Goal: Use online tool/utility: Utilize a website feature to perform a specific function

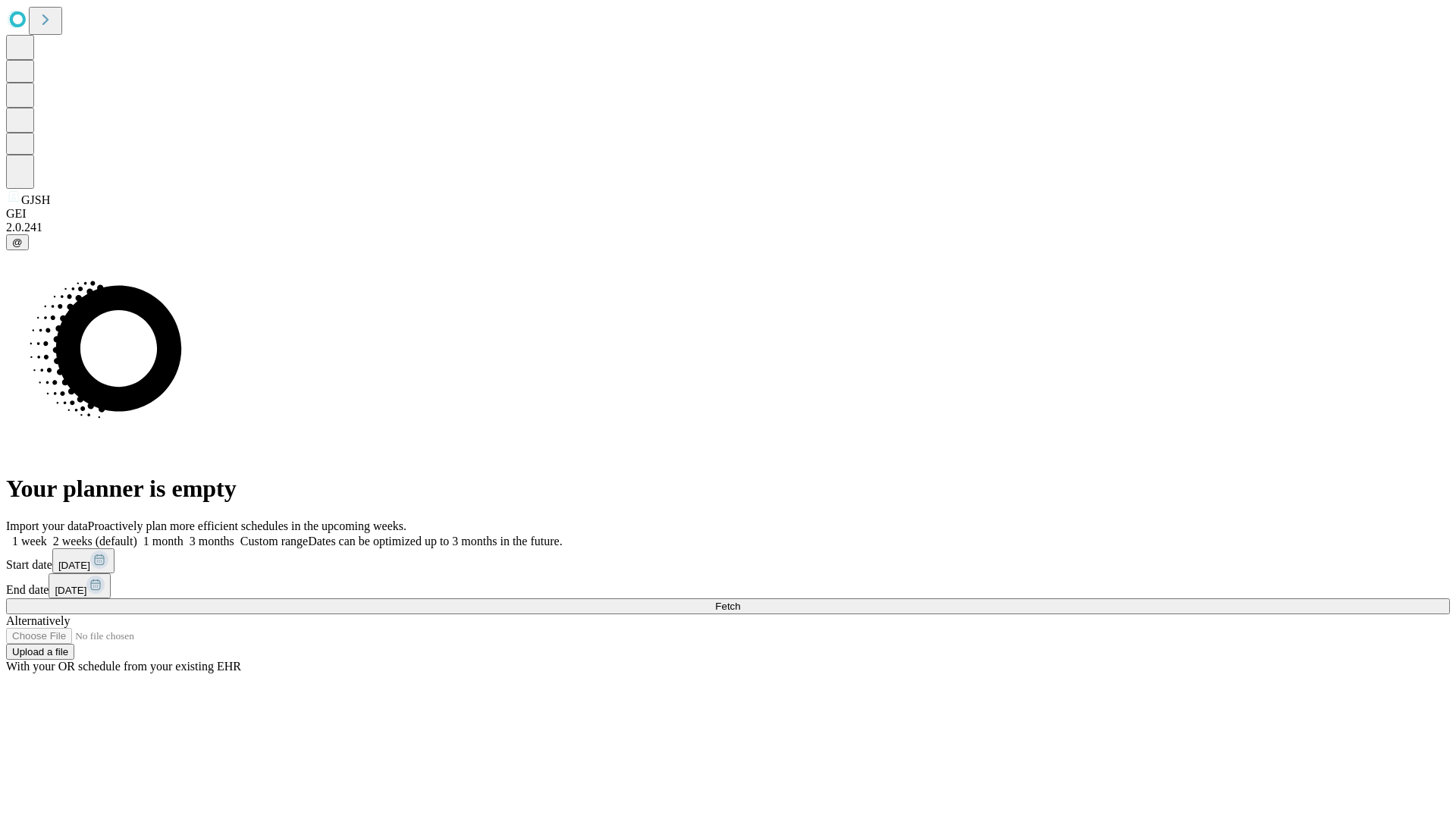
click at [47, 535] on label "1 week" at bounding box center [26, 541] width 41 height 13
click at [740, 601] on span "Fetch" at bounding box center [727, 606] width 25 height 11
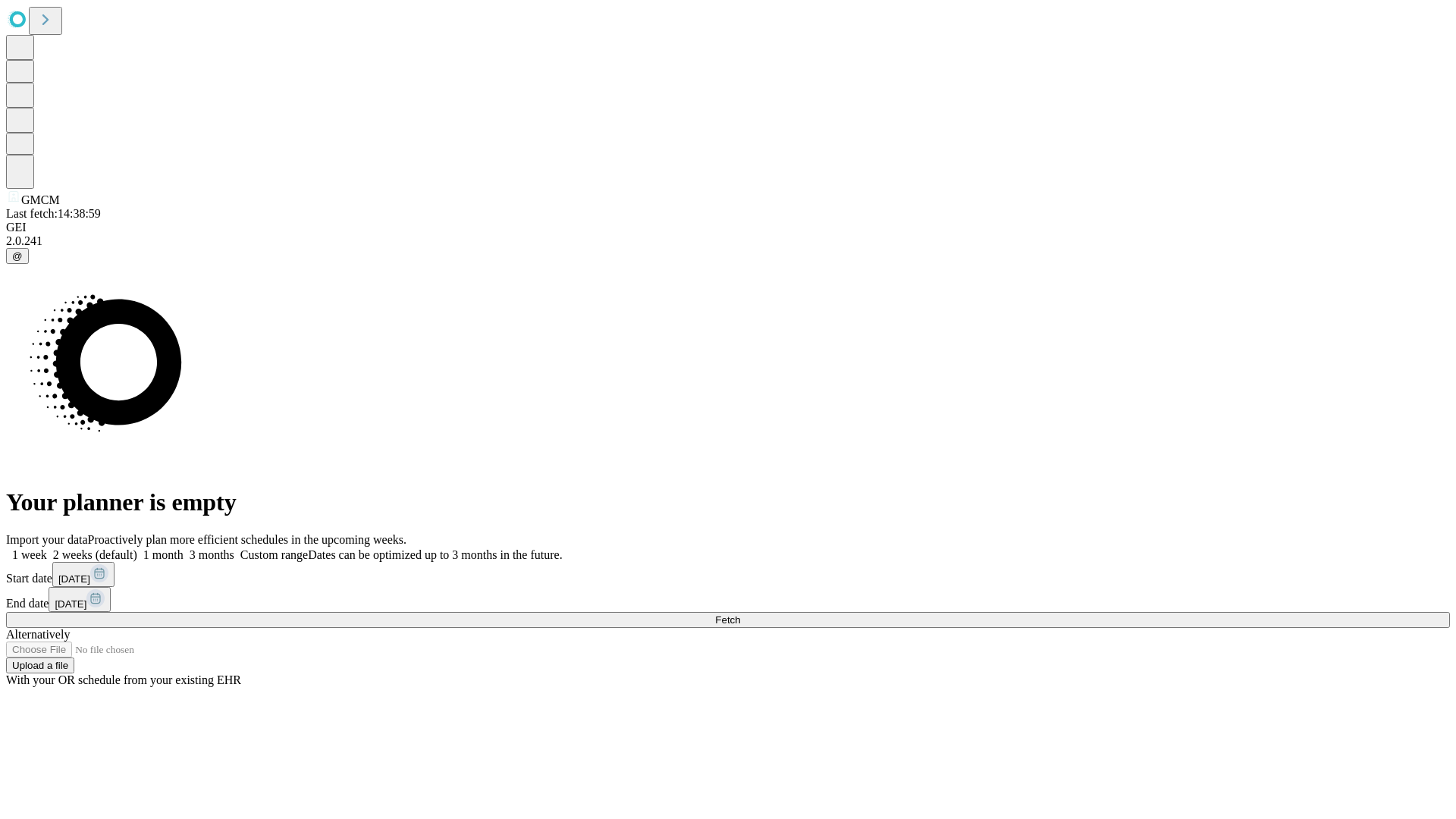
click at [740, 614] on span "Fetch" at bounding box center [727, 620] width 25 height 11
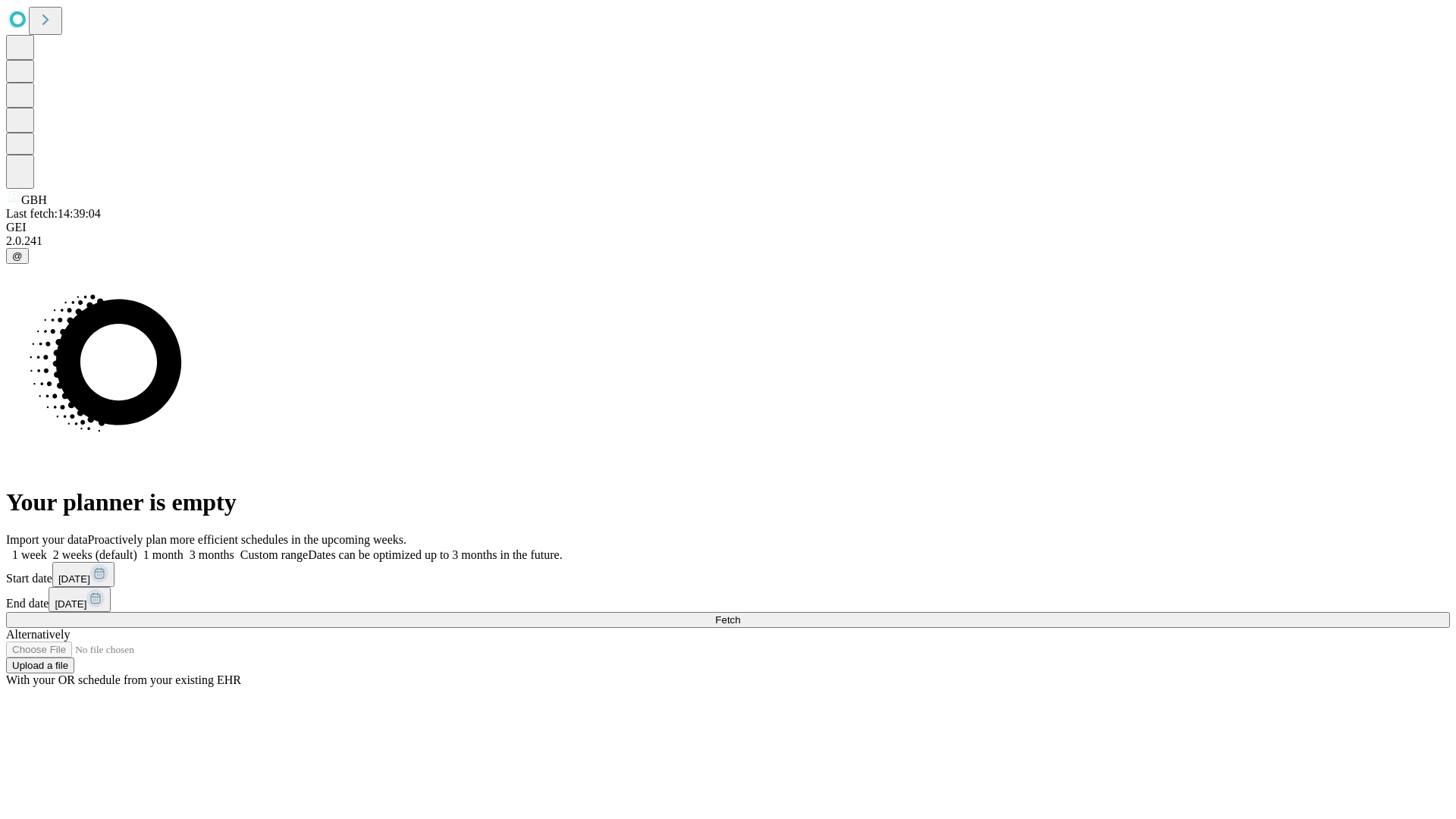
click at [47, 548] on label "1 week" at bounding box center [26, 555] width 41 height 13
click at [740, 614] on span "Fetch" at bounding box center [727, 620] width 25 height 11
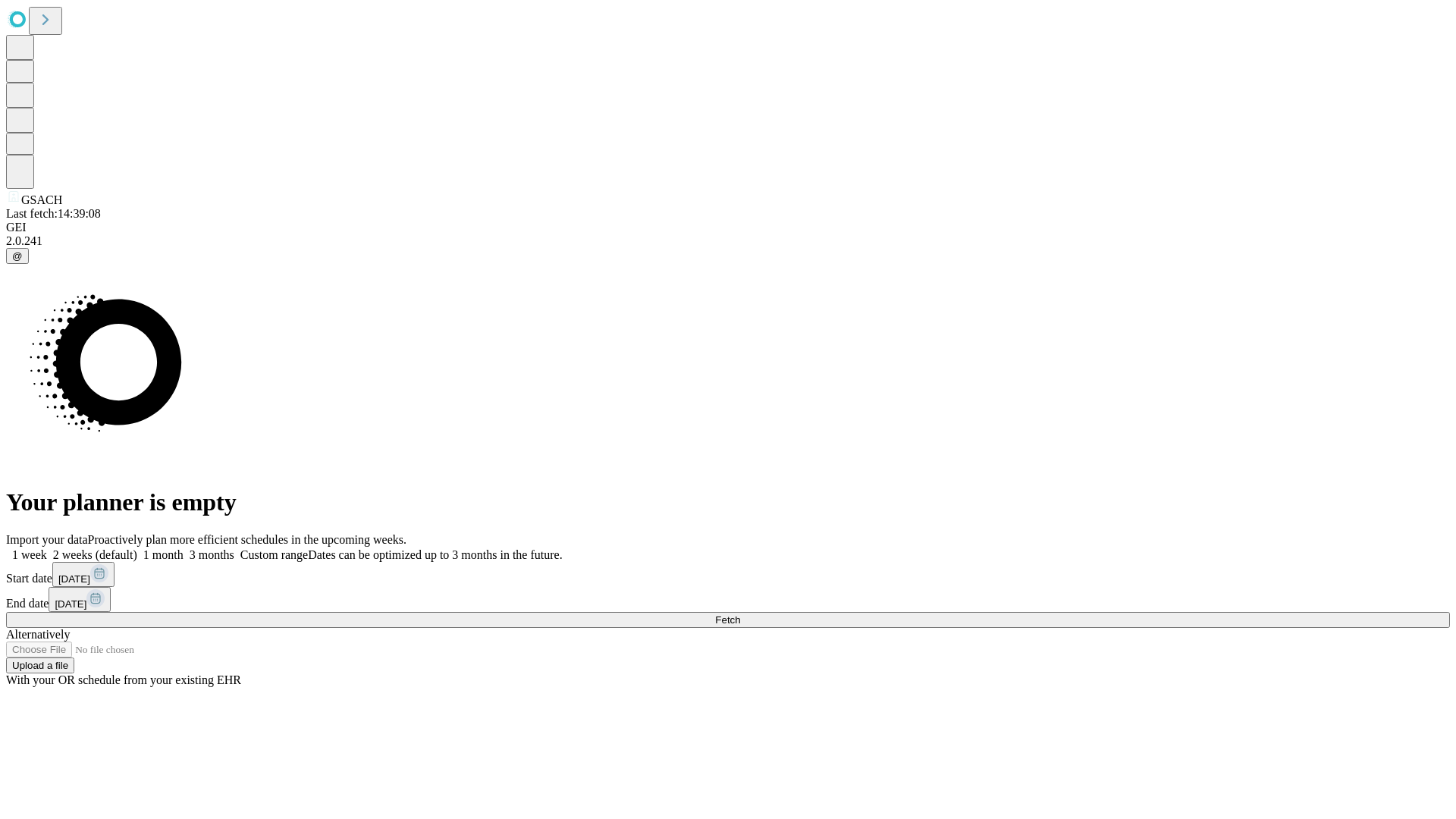
click at [47, 548] on label "1 week" at bounding box center [26, 555] width 41 height 13
click at [740, 614] on span "Fetch" at bounding box center [727, 620] width 25 height 11
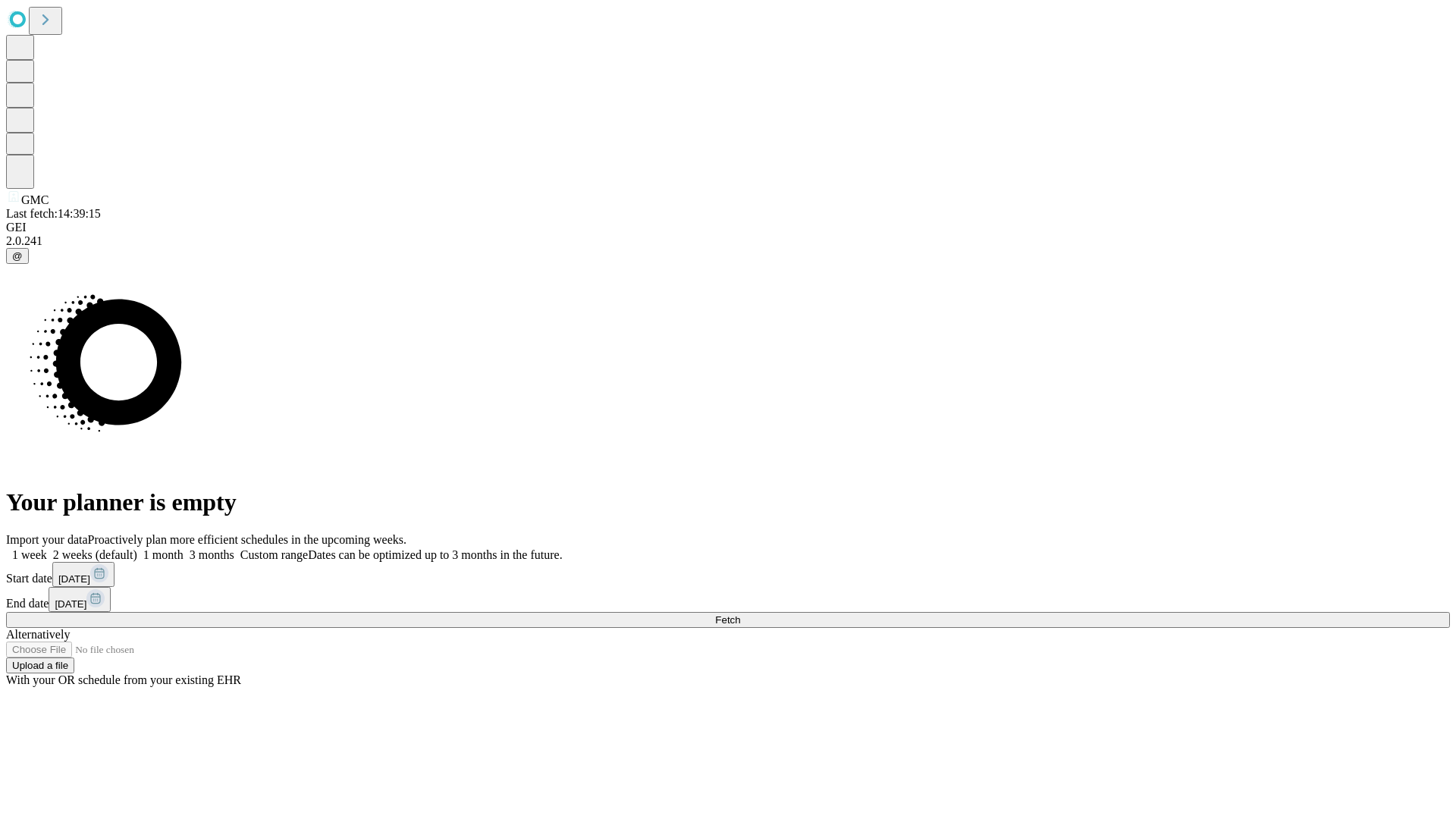
click at [47, 548] on label "1 week" at bounding box center [26, 555] width 41 height 13
click at [740, 614] on span "Fetch" at bounding box center [727, 620] width 25 height 11
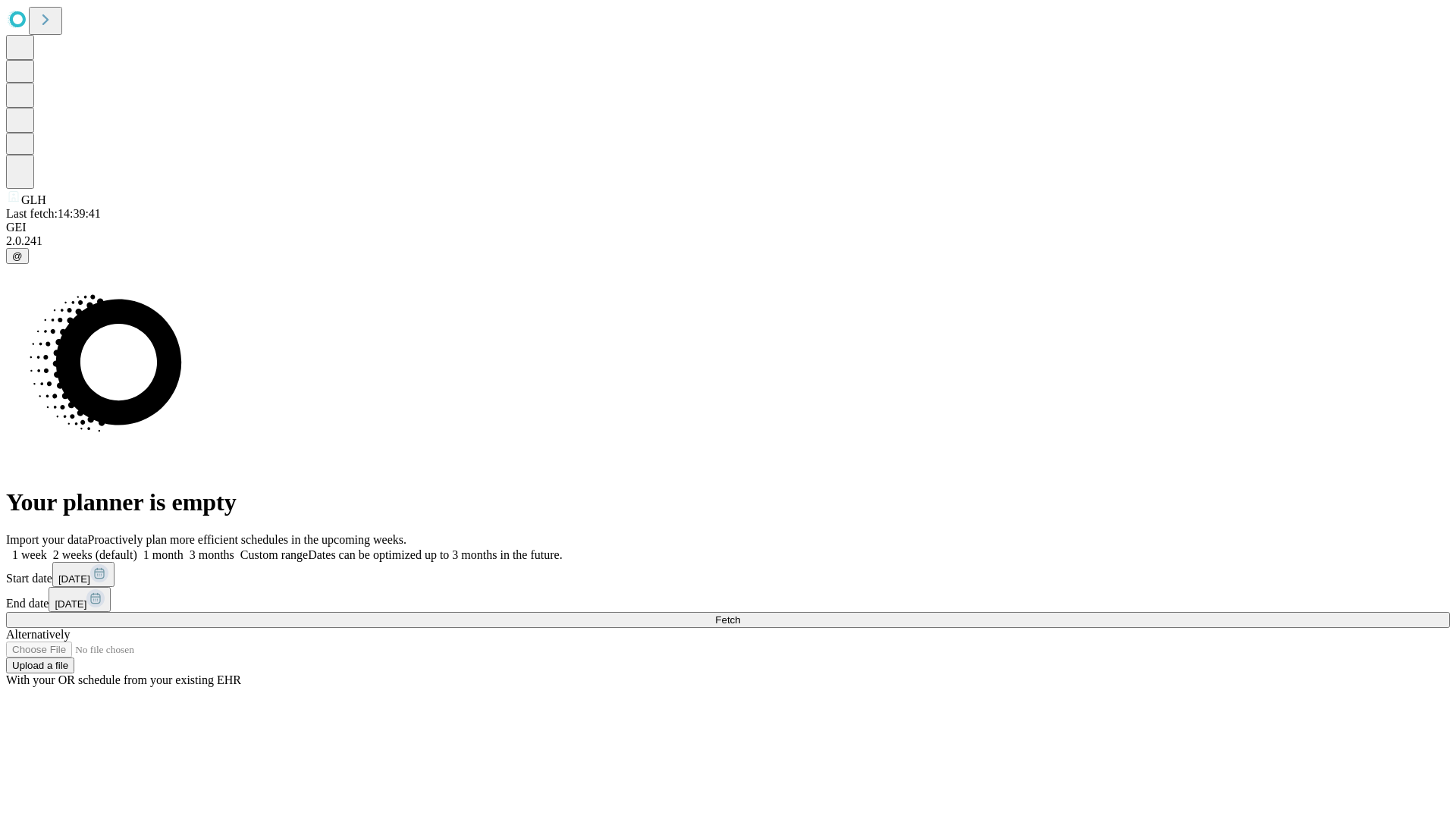
click at [740, 614] on span "Fetch" at bounding box center [727, 620] width 25 height 11
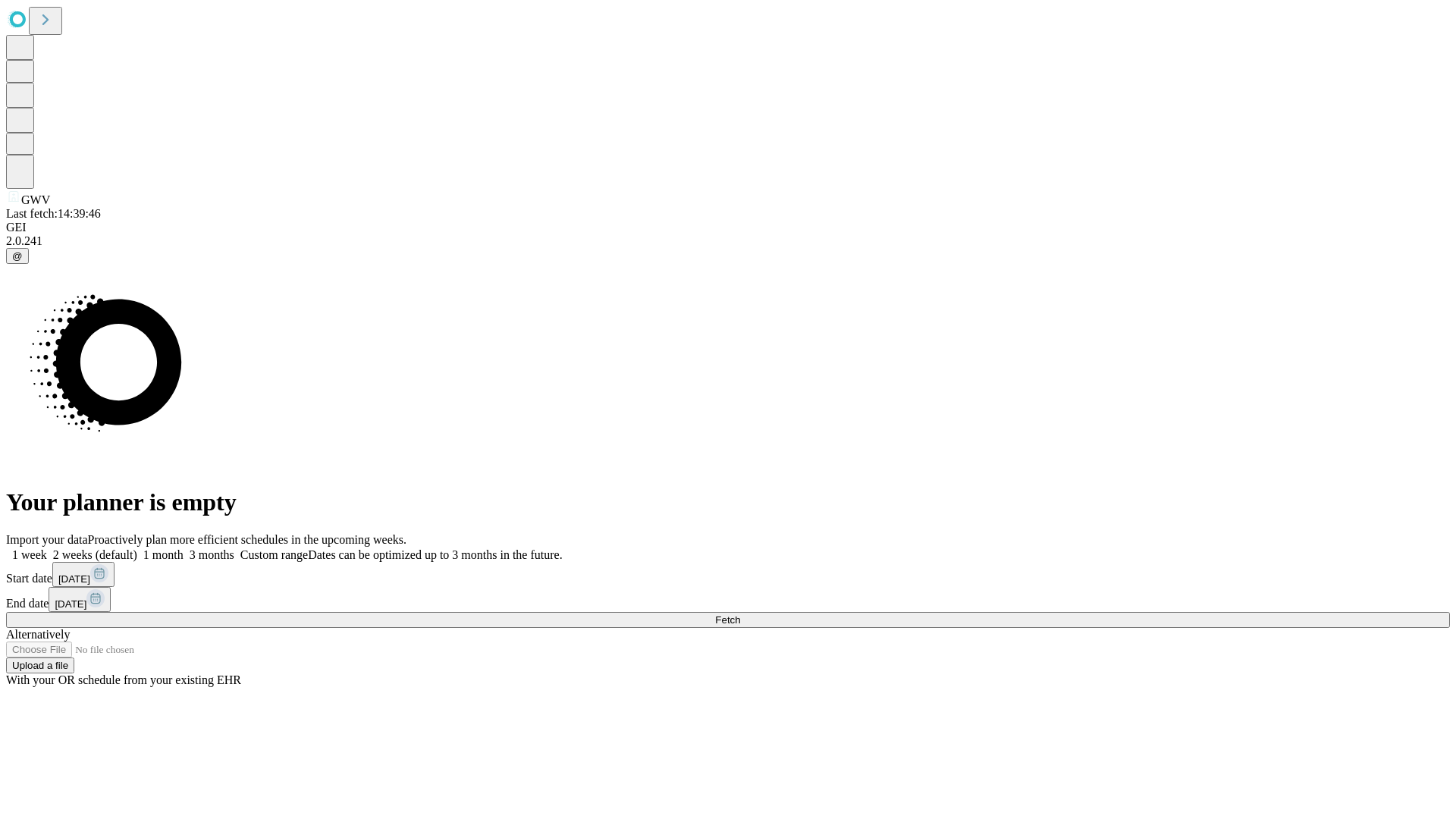
click at [47, 548] on label "1 week" at bounding box center [26, 555] width 41 height 13
click at [740, 614] on span "Fetch" at bounding box center [727, 620] width 25 height 11
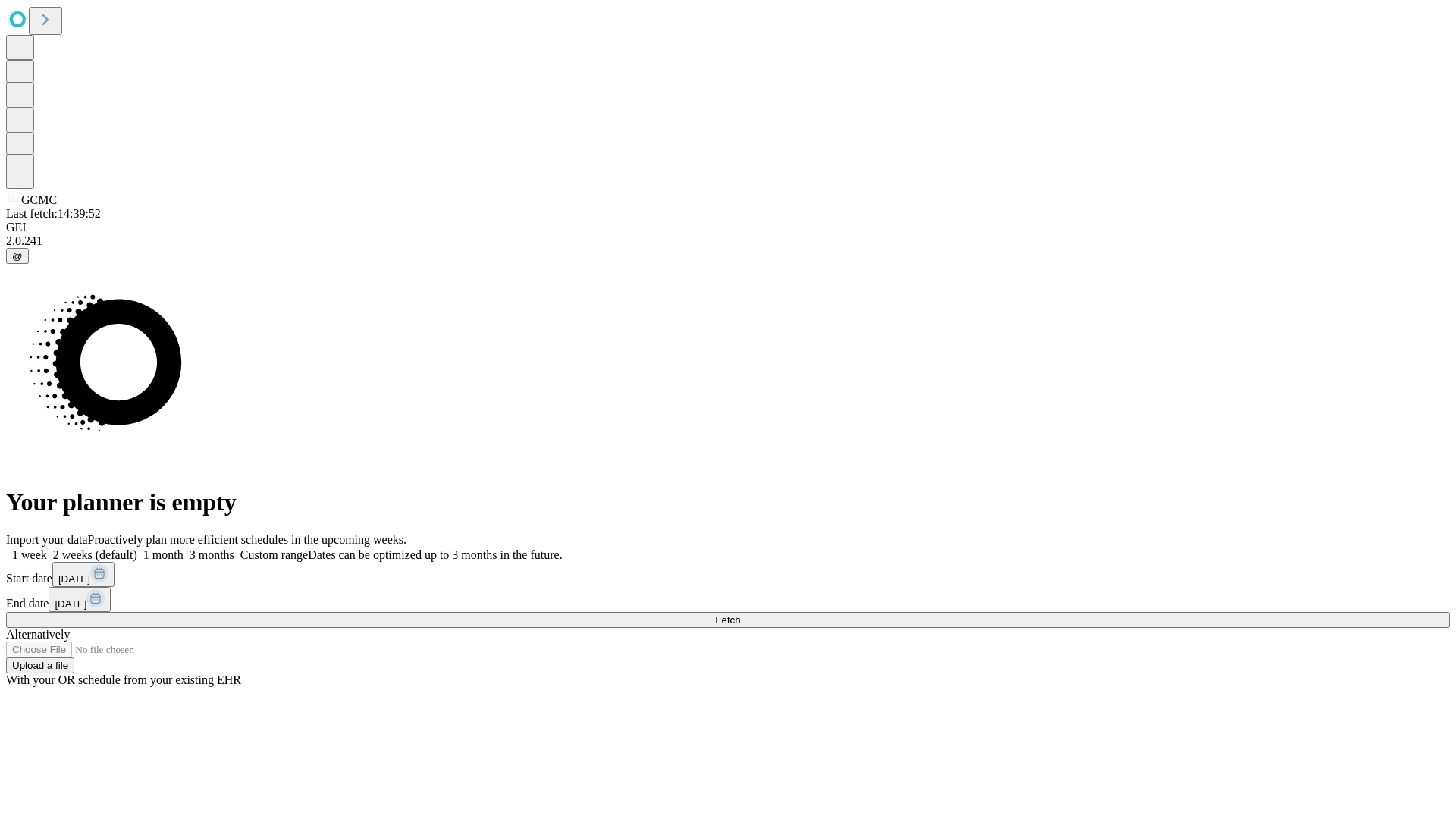
click at [47, 548] on label "1 week" at bounding box center [26, 555] width 41 height 13
click at [740, 614] on span "Fetch" at bounding box center [727, 620] width 25 height 11
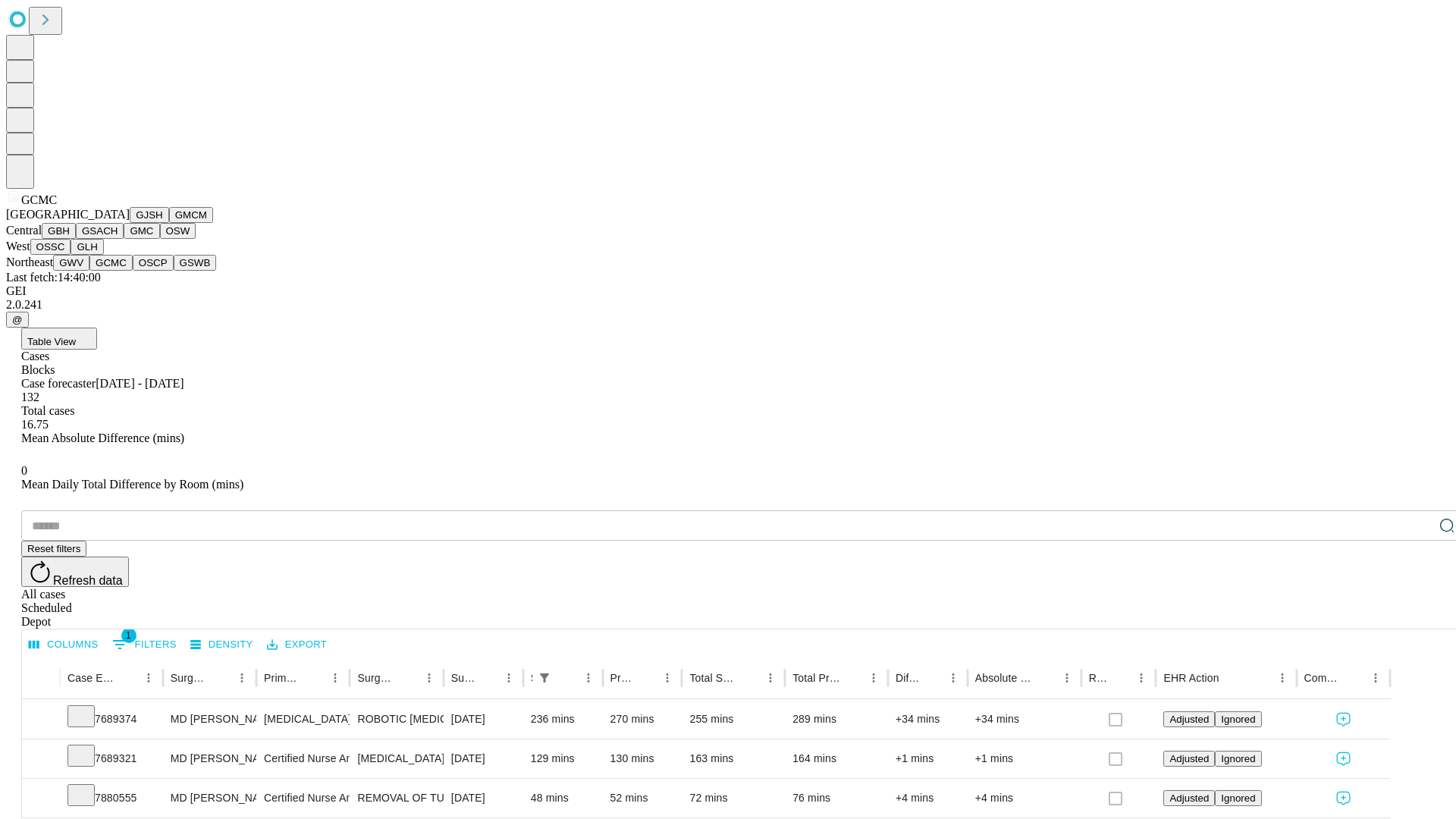
click at [133, 271] on button "OSCP" at bounding box center [153, 263] width 41 height 16
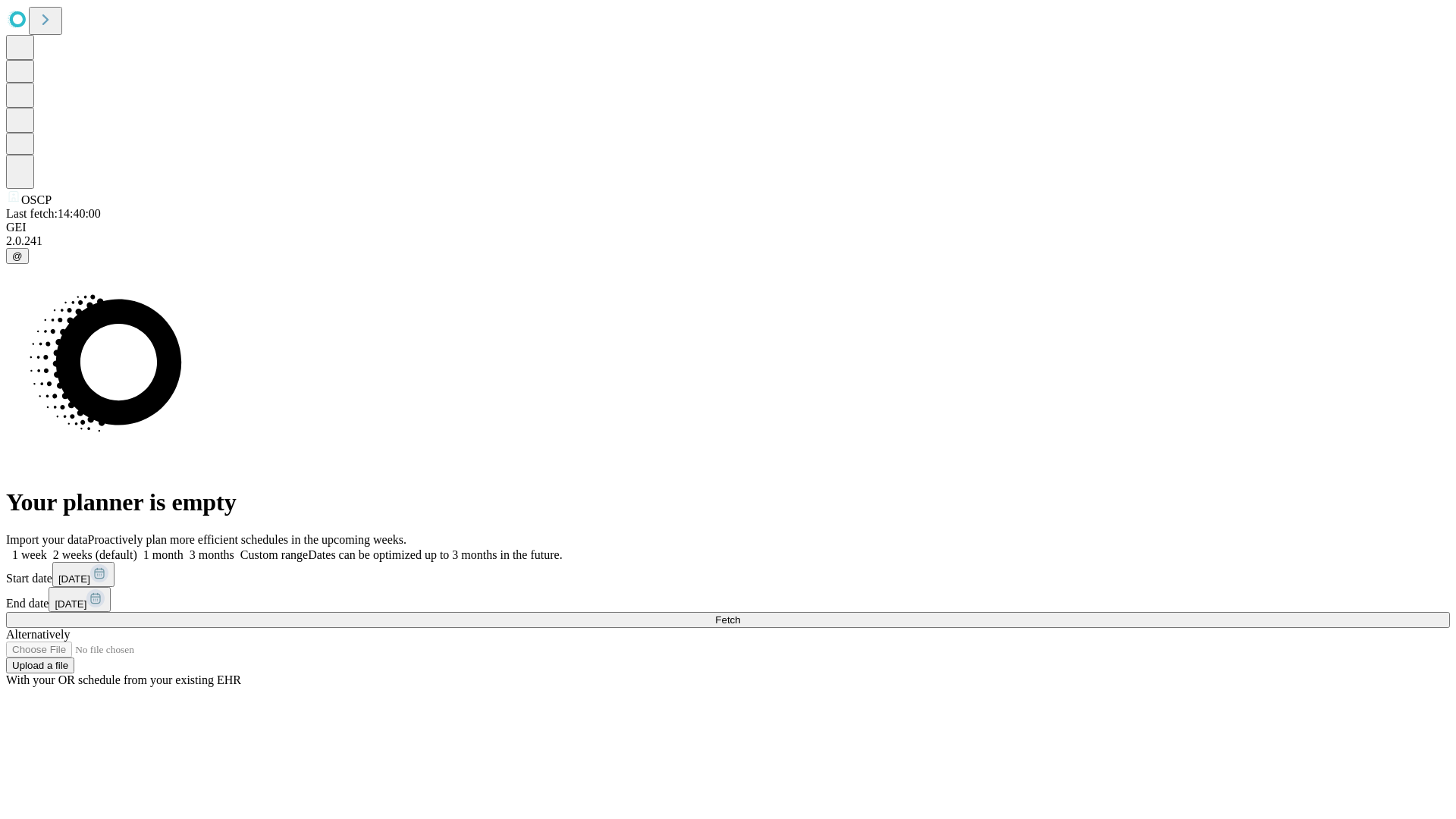
click at [47, 548] on label "1 week" at bounding box center [26, 555] width 41 height 13
click at [740, 614] on span "Fetch" at bounding box center [727, 620] width 25 height 11
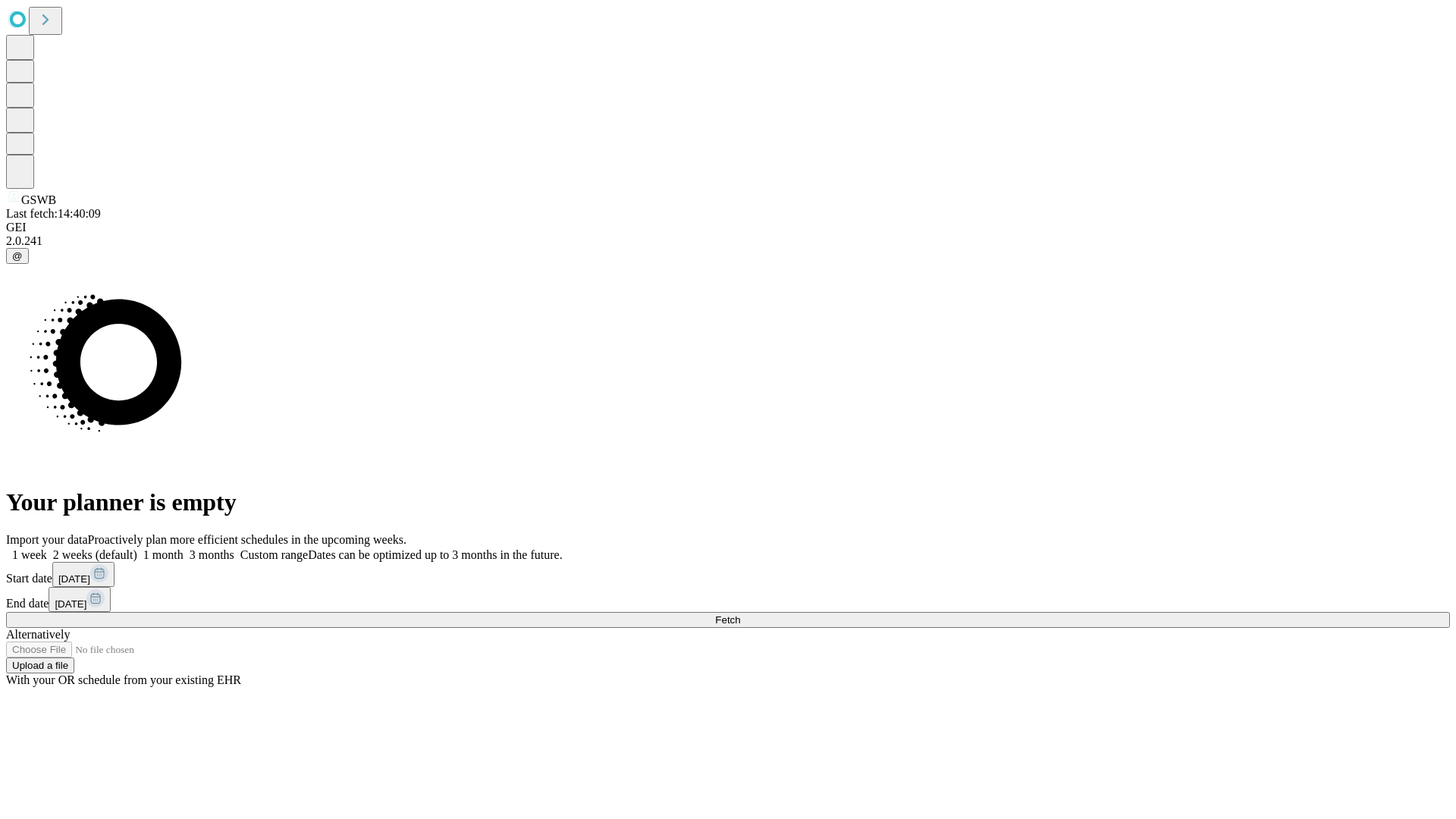
click at [47, 548] on label "1 week" at bounding box center [26, 555] width 41 height 13
click at [740, 614] on span "Fetch" at bounding box center [727, 620] width 25 height 11
